Goal: Manage account settings

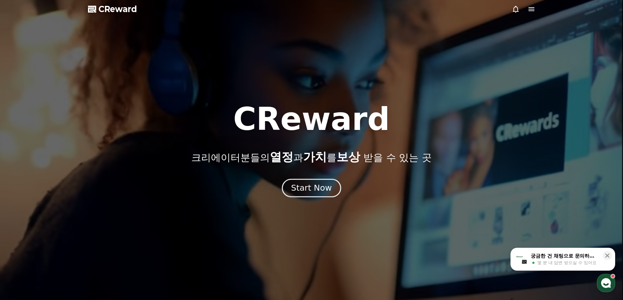
click at [317, 190] on div "Start Now" at bounding box center [311, 188] width 41 height 11
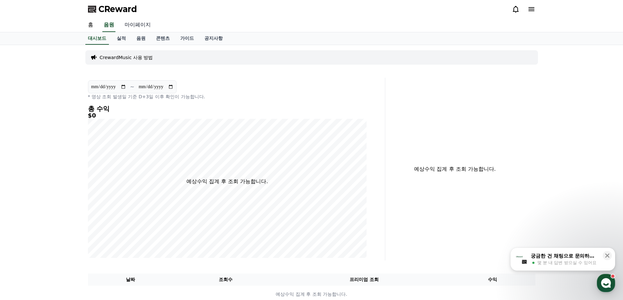
click at [135, 24] on link "마이페이지" at bounding box center [137, 25] width 37 height 14
select select "**********"
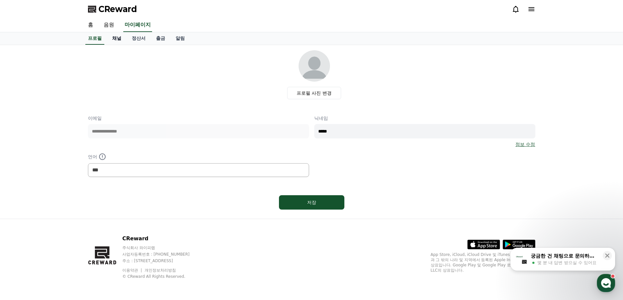
click at [116, 38] on link "채널" at bounding box center [117, 38] width 20 height 12
